Goal: Information Seeking & Learning: Learn about a topic

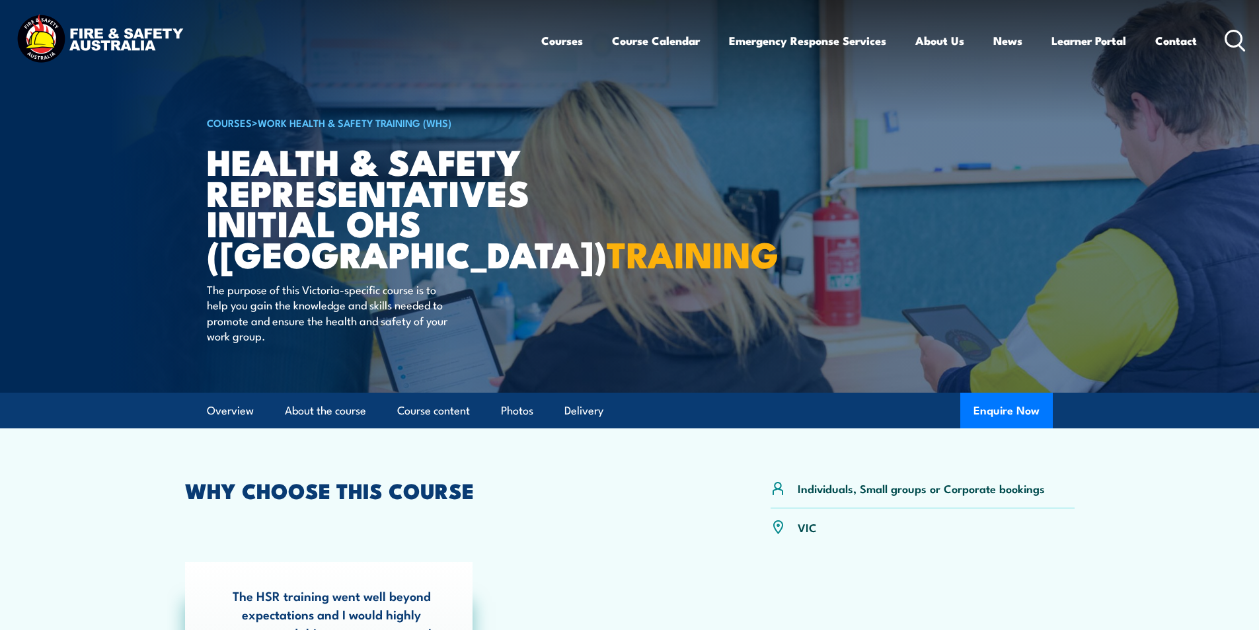
click at [1234, 34] on icon at bounding box center [1235, 41] width 21 height 22
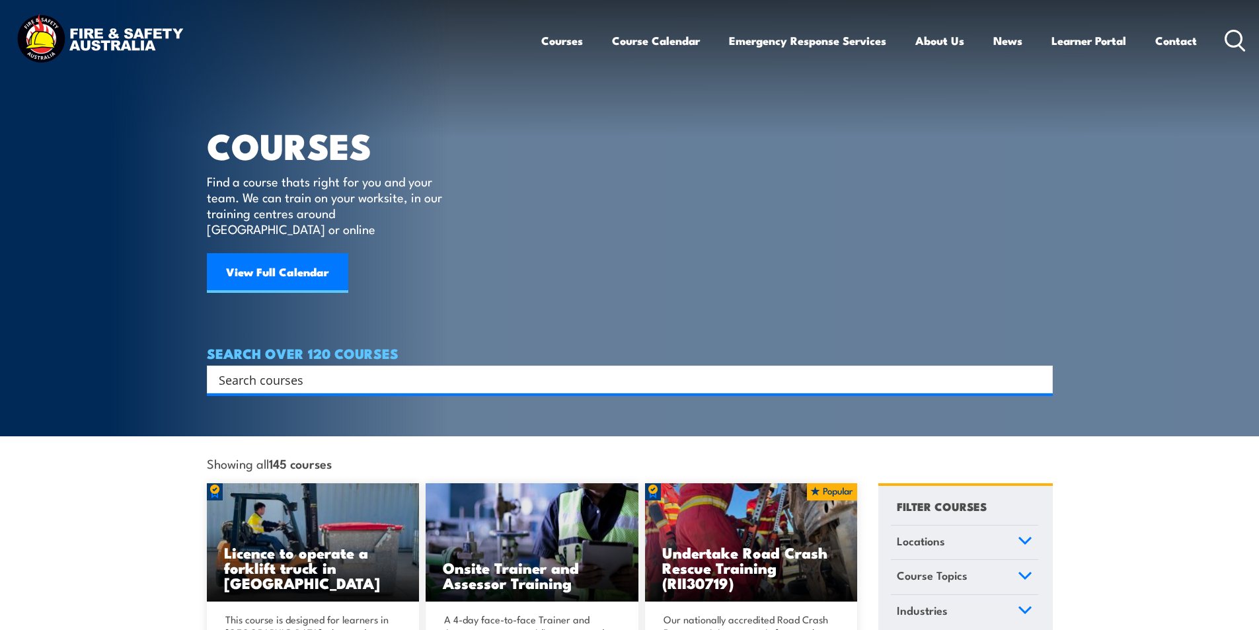
click at [276, 370] on input "Search input" at bounding box center [621, 380] width 805 height 20
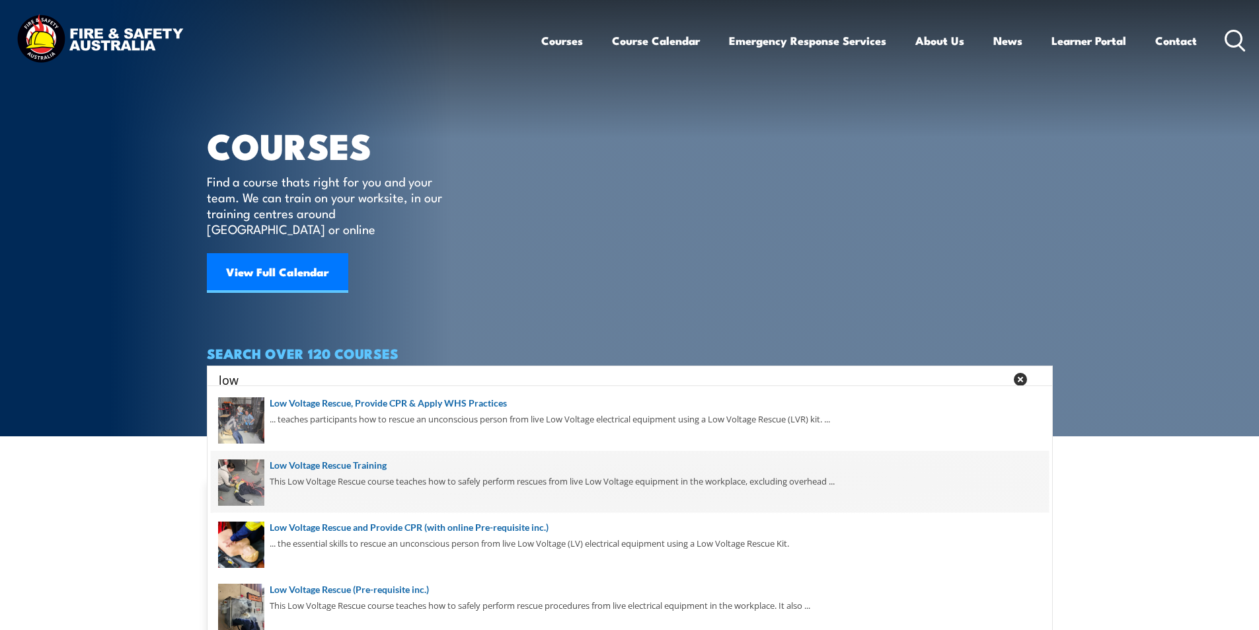
type input "low"
click at [377, 466] on span at bounding box center [630, 482] width 838 height 62
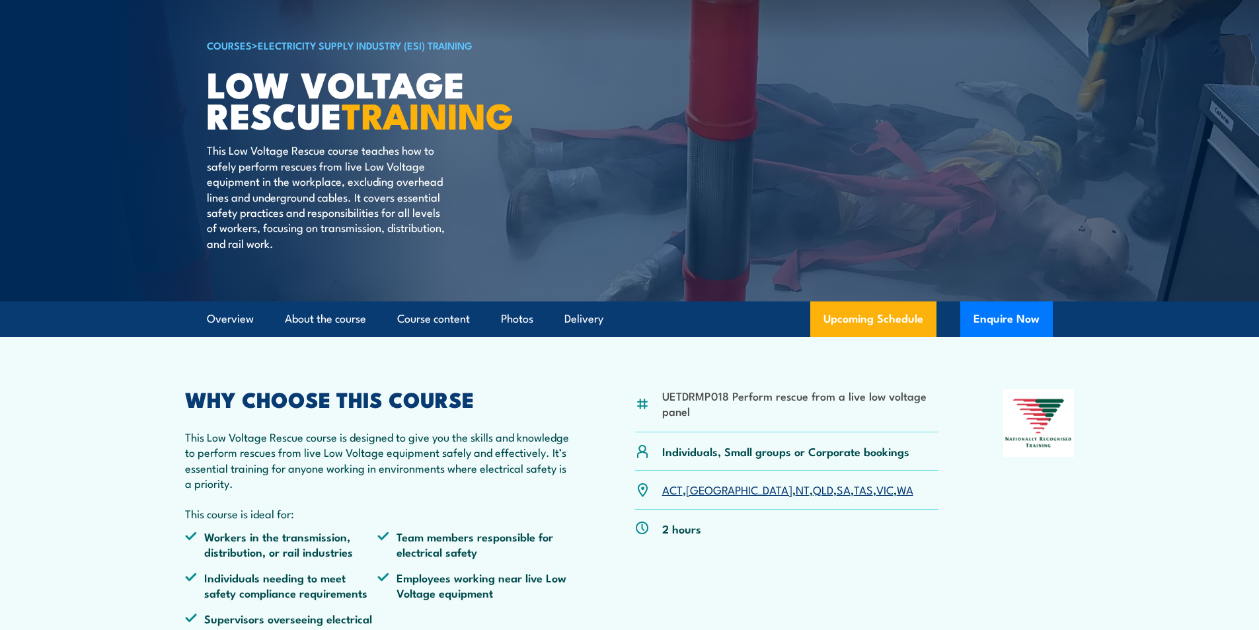
scroll to position [132, 0]
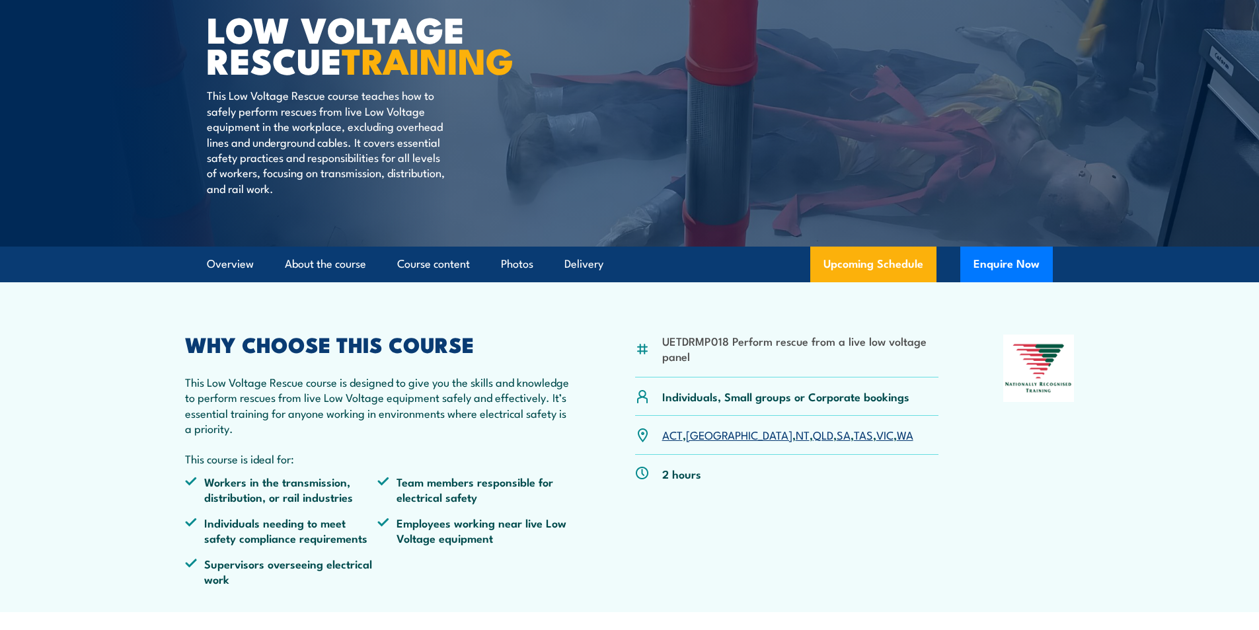
click at [813, 432] on link "QLD" at bounding box center [823, 434] width 20 height 16
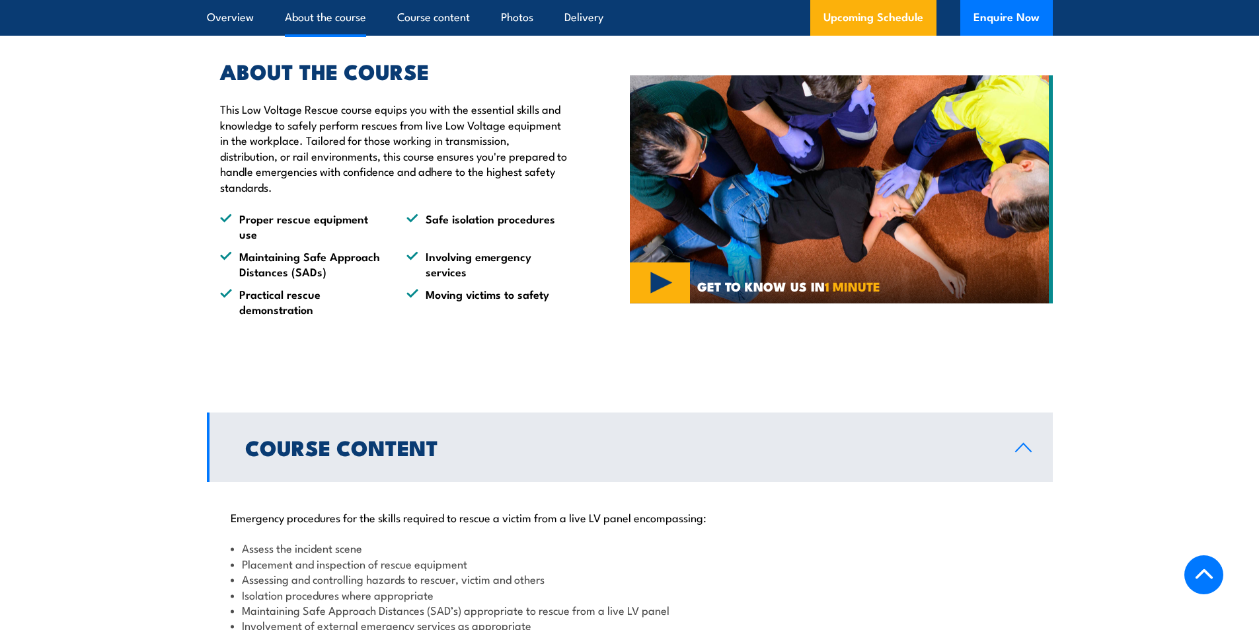
scroll to position [772, 0]
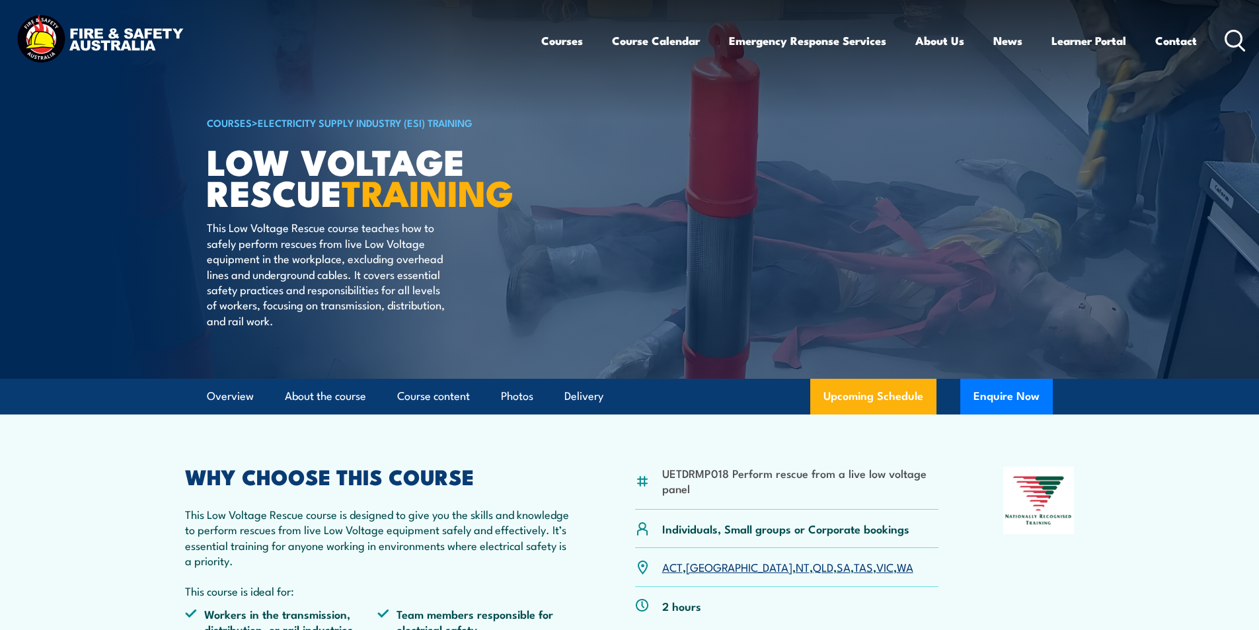
click at [1234, 40] on icon at bounding box center [1235, 41] width 21 height 22
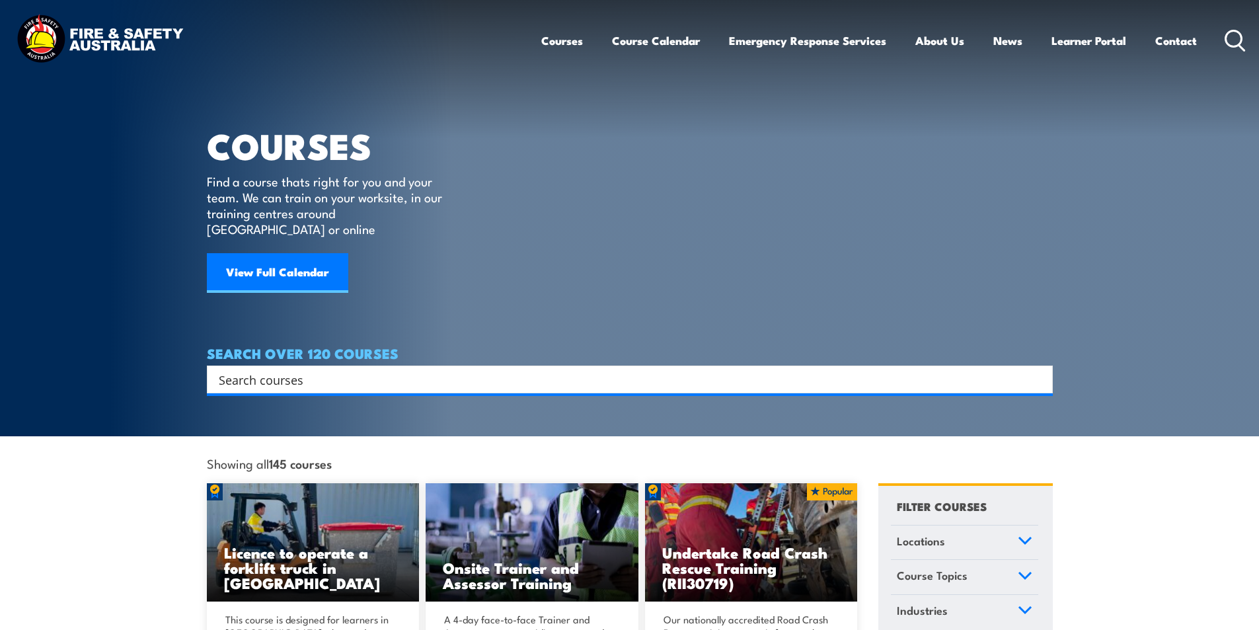
drag, startPoint x: 296, startPoint y: 344, endPoint x: 287, endPoint y: 342, distance: 8.8
click at [287, 346] on h4 "SEARCH OVER 120 COURSES" at bounding box center [630, 353] width 846 height 15
click at [284, 366] on div "Search" at bounding box center [630, 380] width 846 height 28
click at [286, 374] on div "Search" at bounding box center [630, 380] width 846 height 28
click at [283, 370] on input "Search input" at bounding box center [621, 380] width 805 height 20
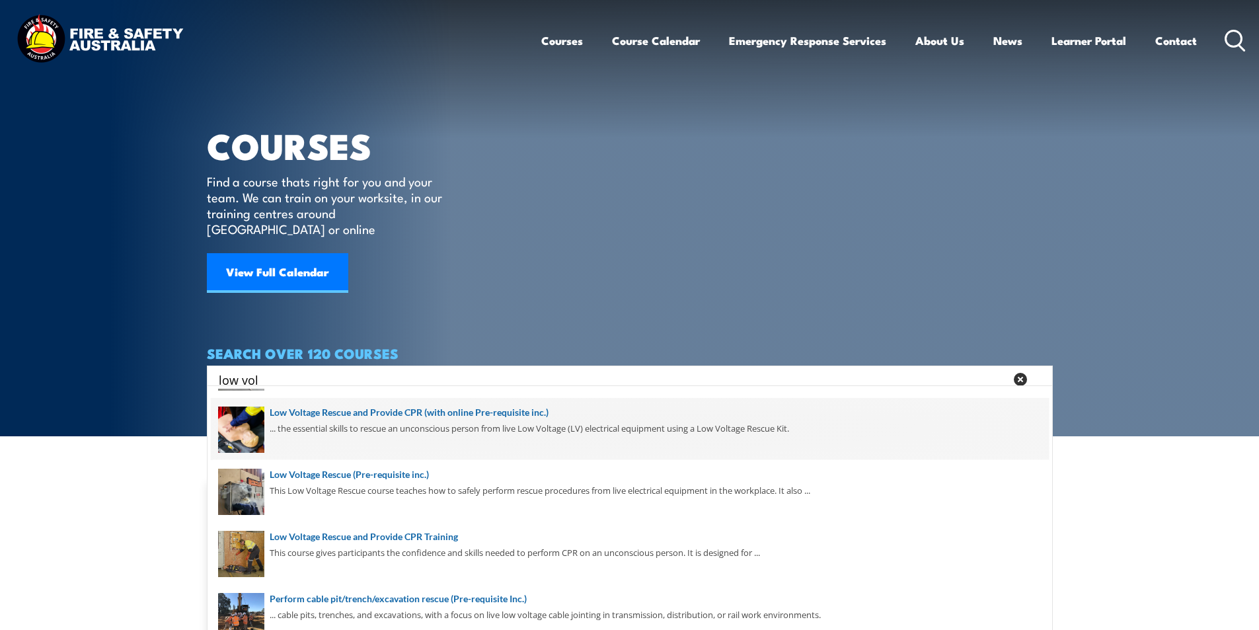
scroll to position [186, 0]
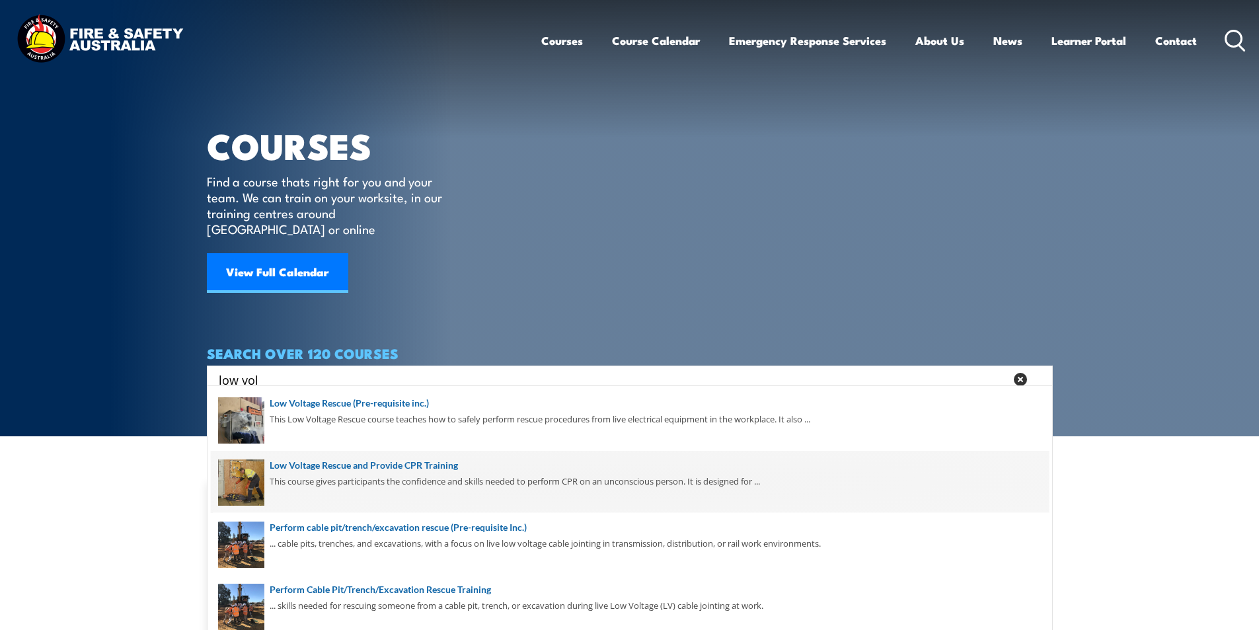
type input "low vol"
click at [444, 466] on span at bounding box center [630, 482] width 838 height 62
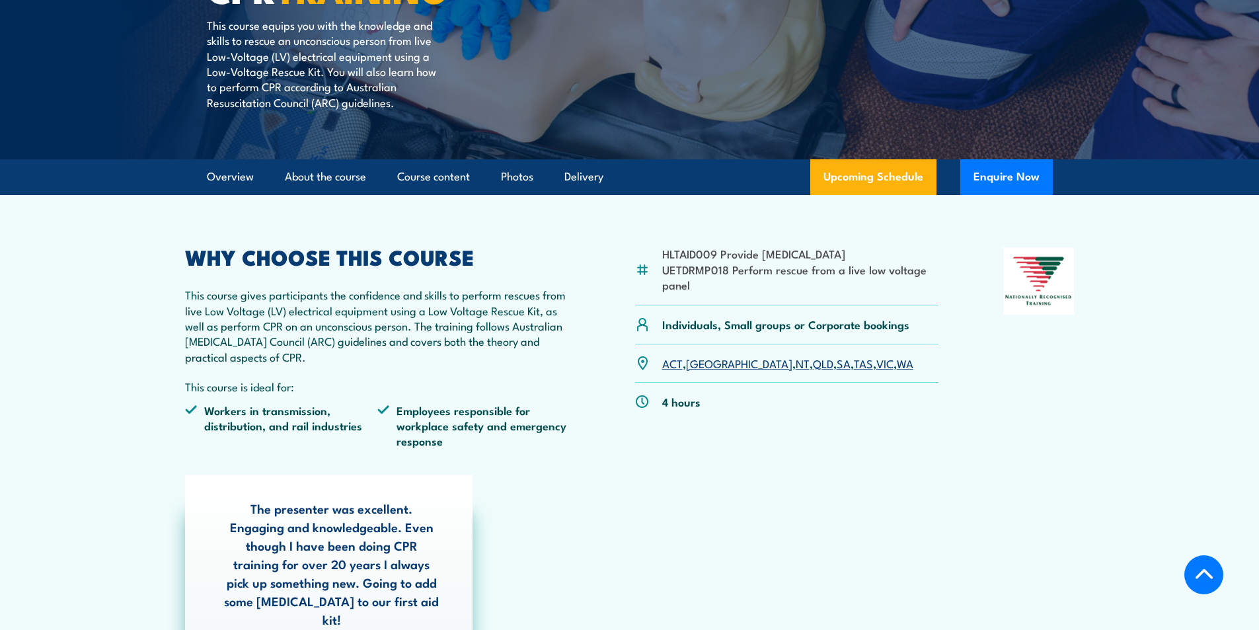
click at [813, 356] on link "QLD" at bounding box center [823, 363] width 20 height 16
click at [813, 366] on link "QLD" at bounding box center [823, 363] width 20 height 16
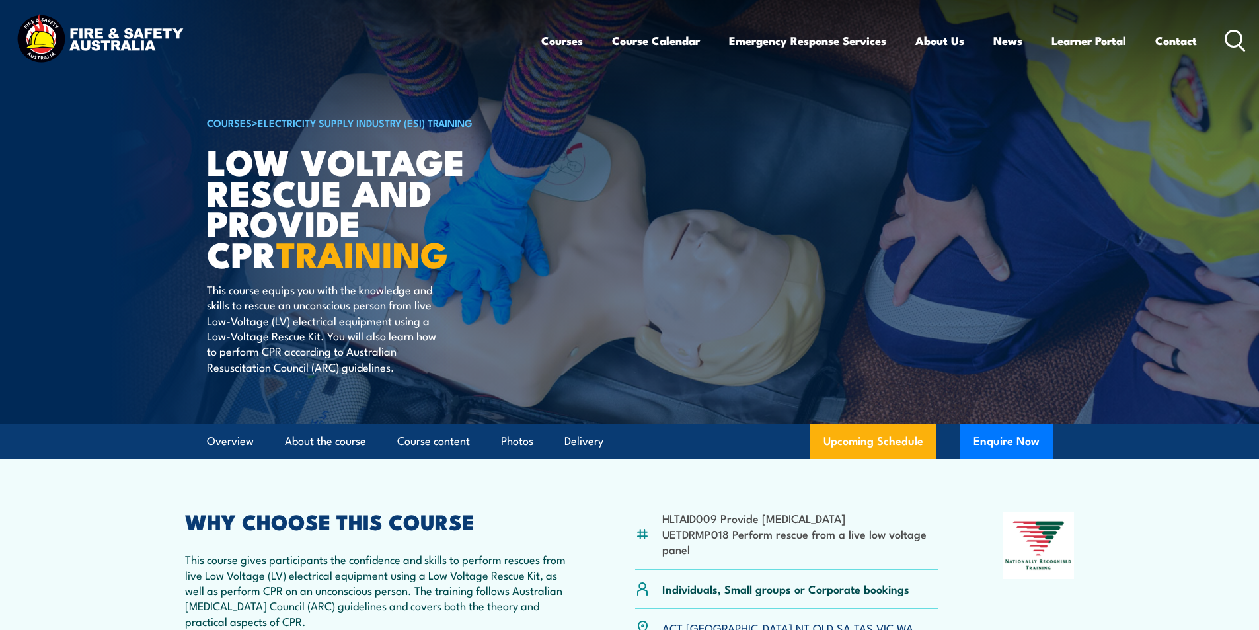
click at [1233, 35] on icon at bounding box center [1235, 41] width 21 height 22
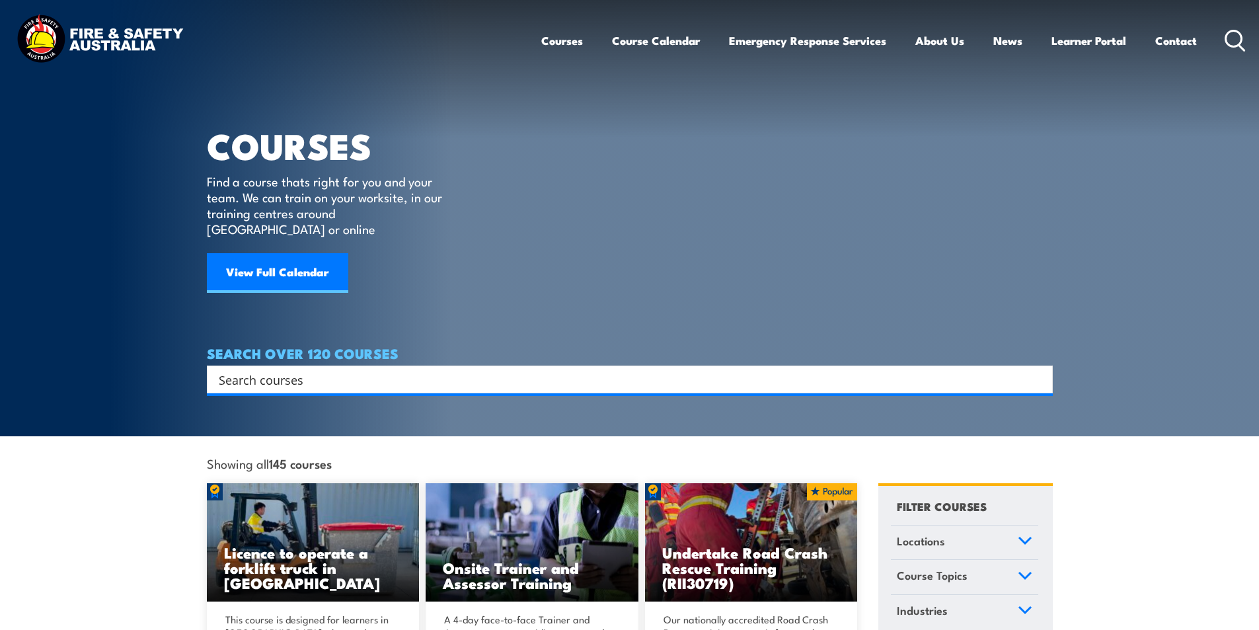
drag, startPoint x: 312, startPoint y: 360, endPoint x: 303, endPoint y: 360, distance: 8.6
click at [303, 370] on input "Search input" at bounding box center [621, 380] width 805 height 20
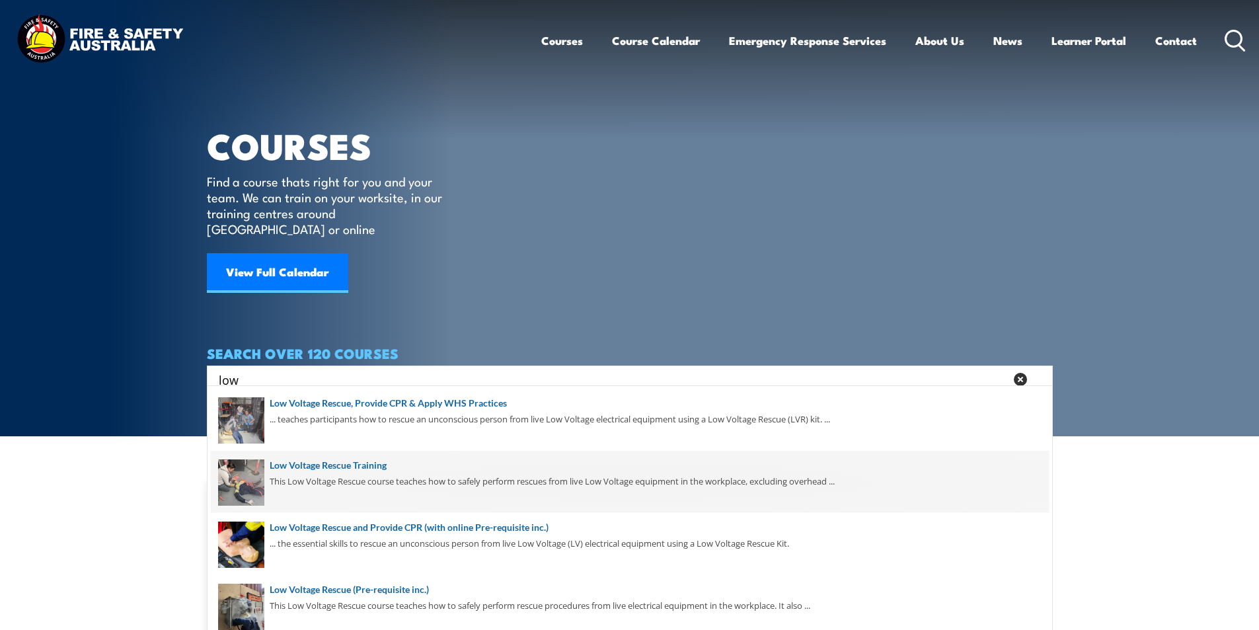
type input "low"
click at [368, 463] on span at bounding box center [630, 482] width 838 height 62
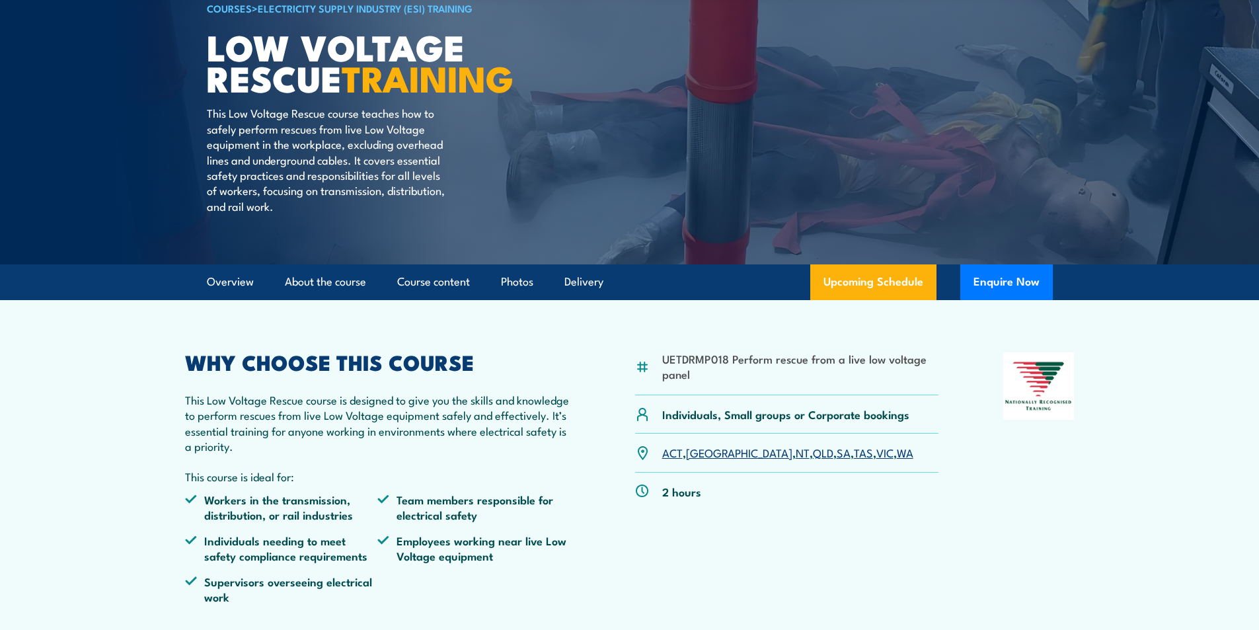
scroll to position [198, 0]
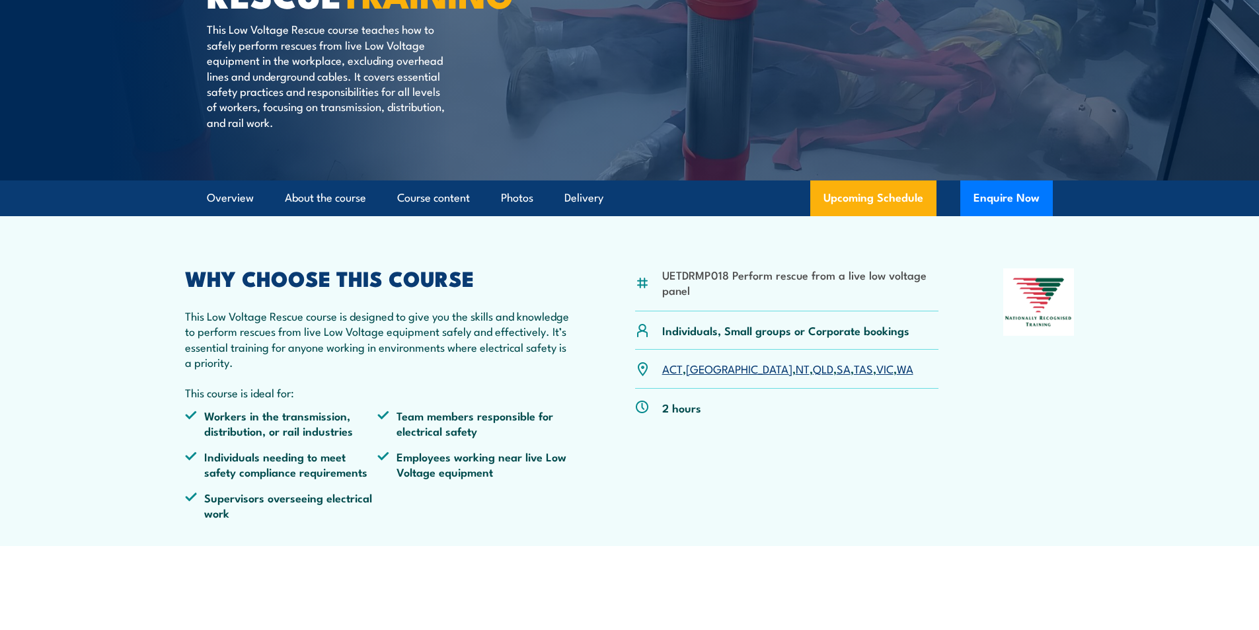
click at [813, 368] on link "QLD" at bounding box center [823, 368] width 20 height 16
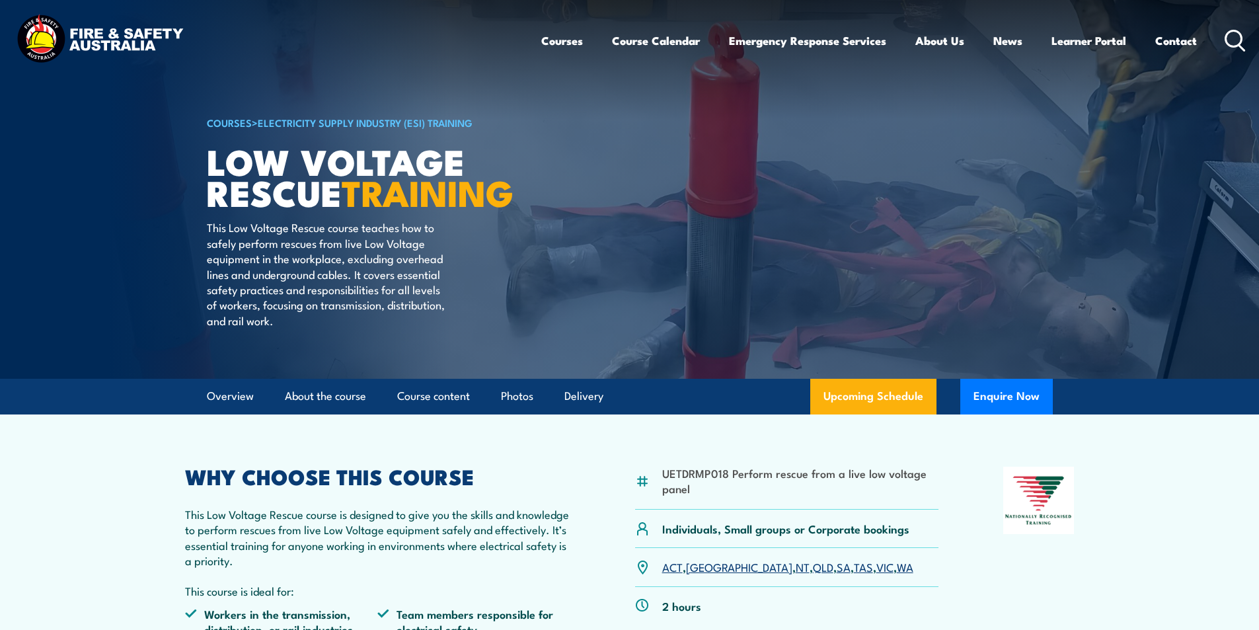
drag, startPoint x: 1234, startPoint y: 32, endPoint x: 1110, endPoint y: 123, distance: 153.8
click at [1235, 32] on icon at bounding box center [1235, 41] width 21 height 22
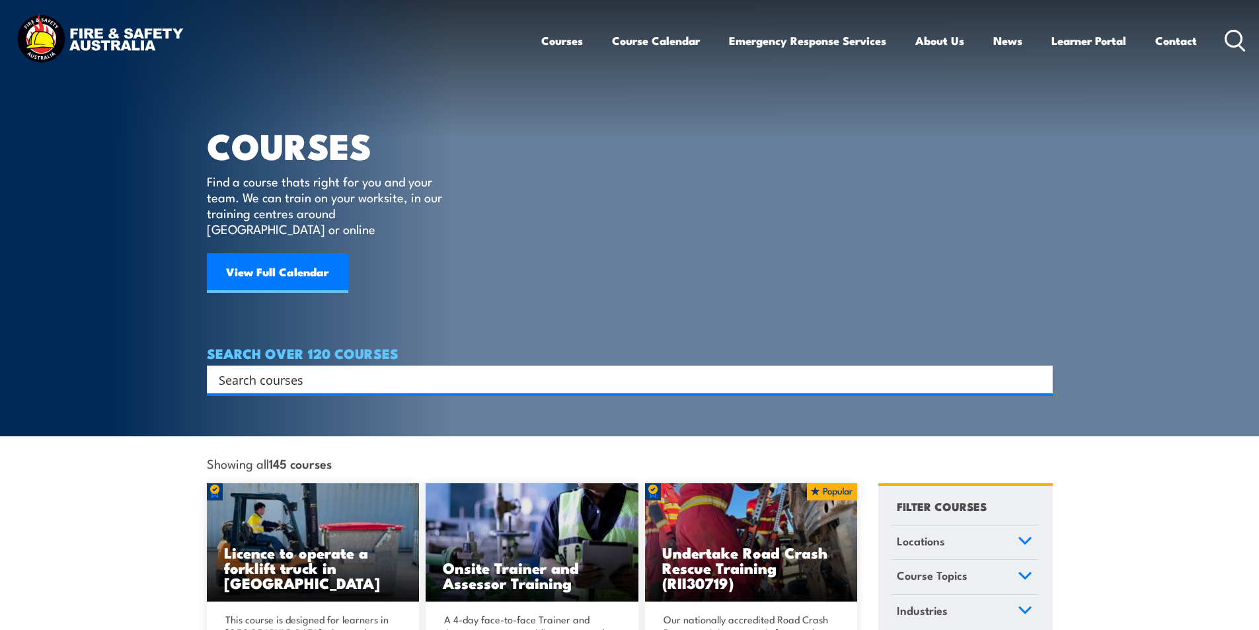
click at [264, 370] on input "Search input" at bounding box center [621, 380] width 805 height 20
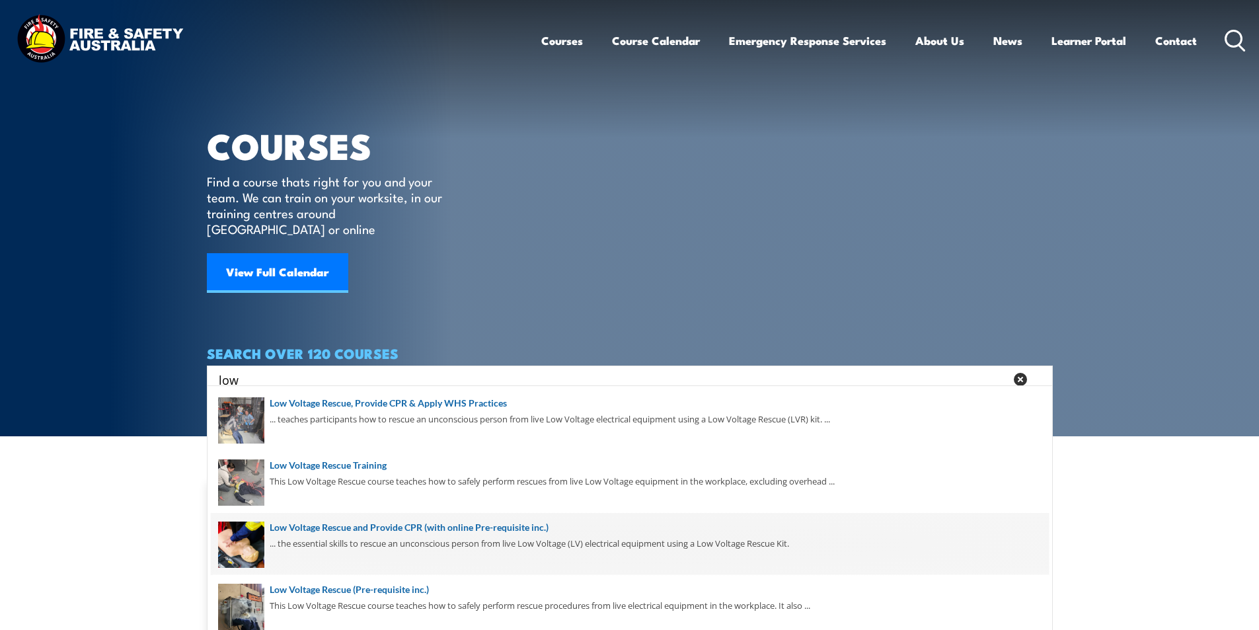
scroll to position [198, 0]
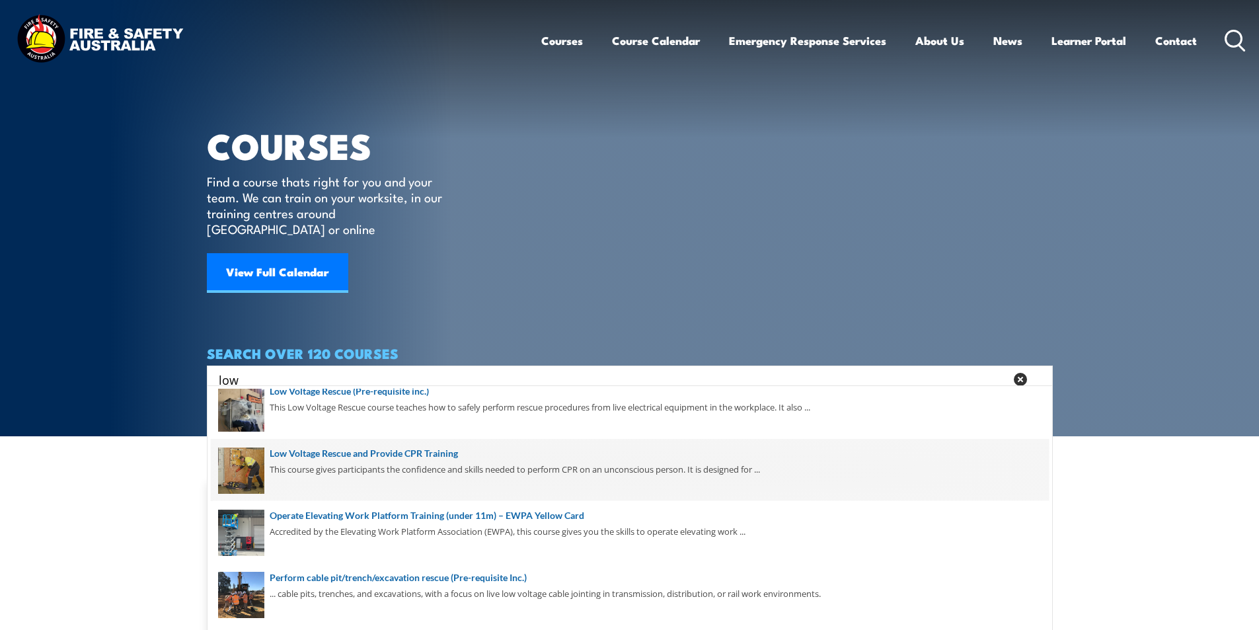
type input "low"
click at [434, 453] on span at bounding box center [630, 470] width 838 height 62
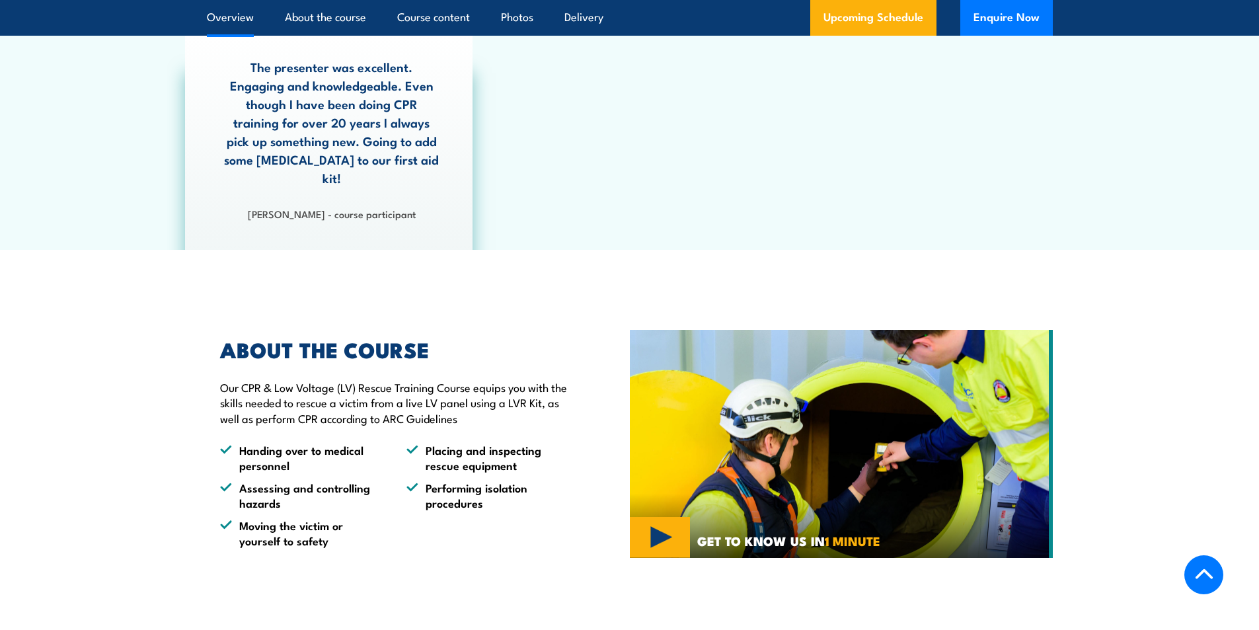
scroll to position [793, 0]
